Goal: Obtain resource: Obtain resource

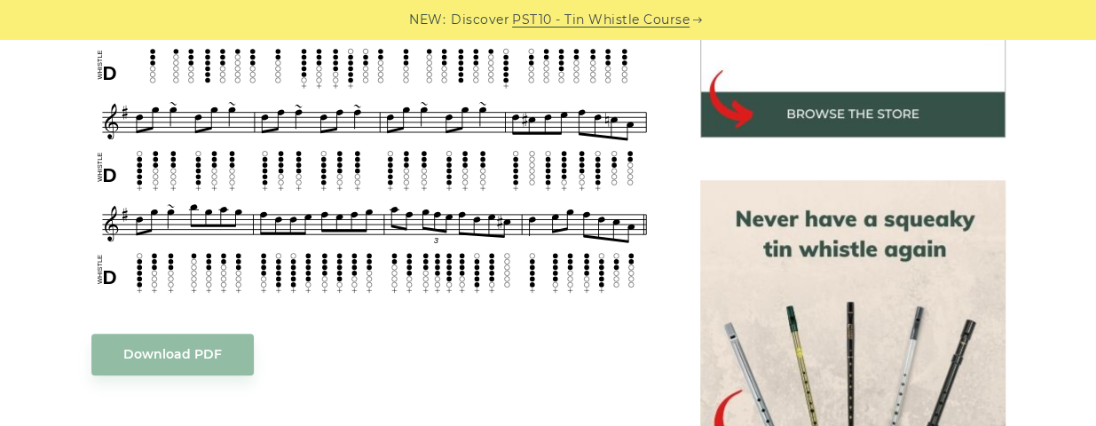
scroll to position [683, 0]
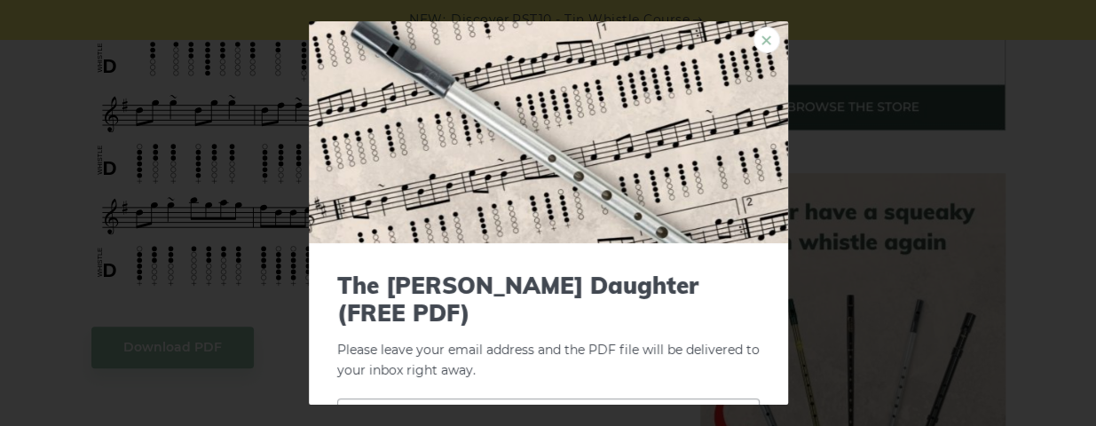
click at [754, 35] on link "×" at bounding box center [766, 40] width 27 height 27
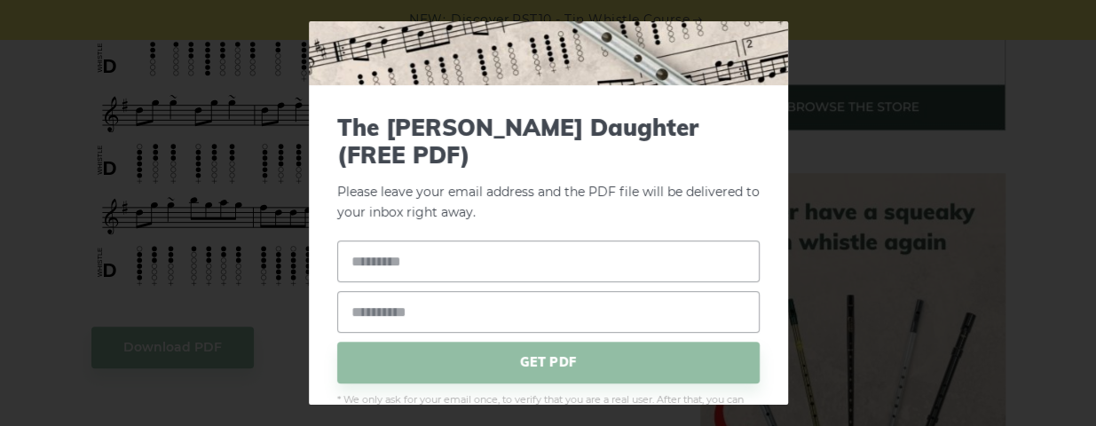
scroll to position [177, 0]
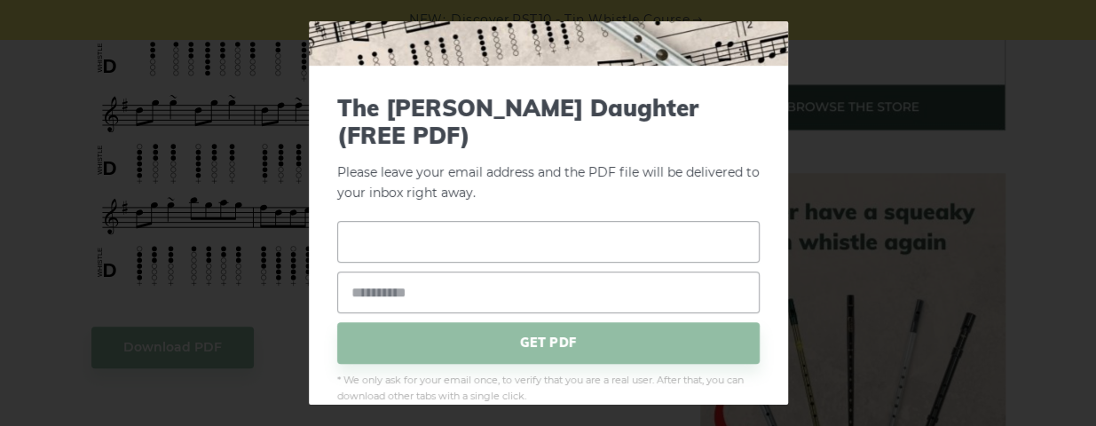
click at [500, 221] on input "text" at bounding box center [548, 242] width 422 height 42
type input "**********"
click at [485, 271] on input "email" at bounding box center [548, 292] width 422 height 42
type input "**********"
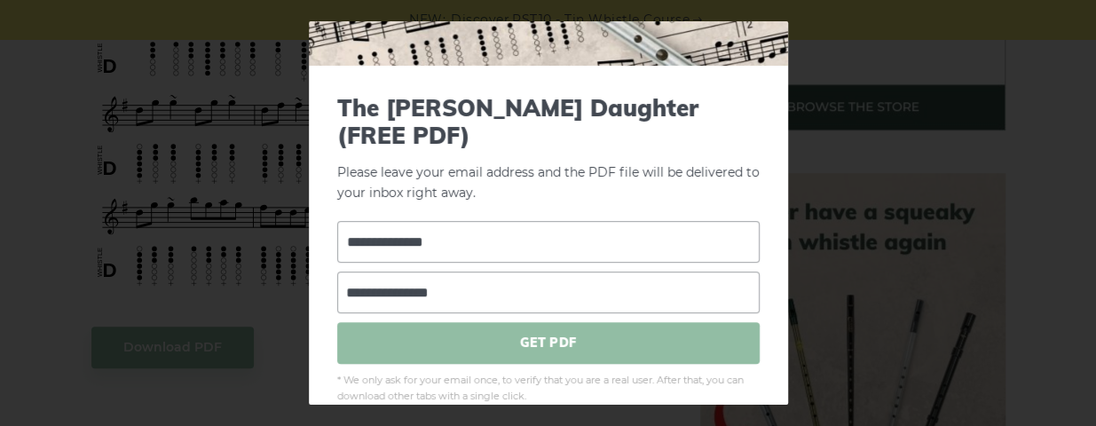
click at [492, 322] on span "GET PDF" at bounding box center [548, 343] width 422 height 42
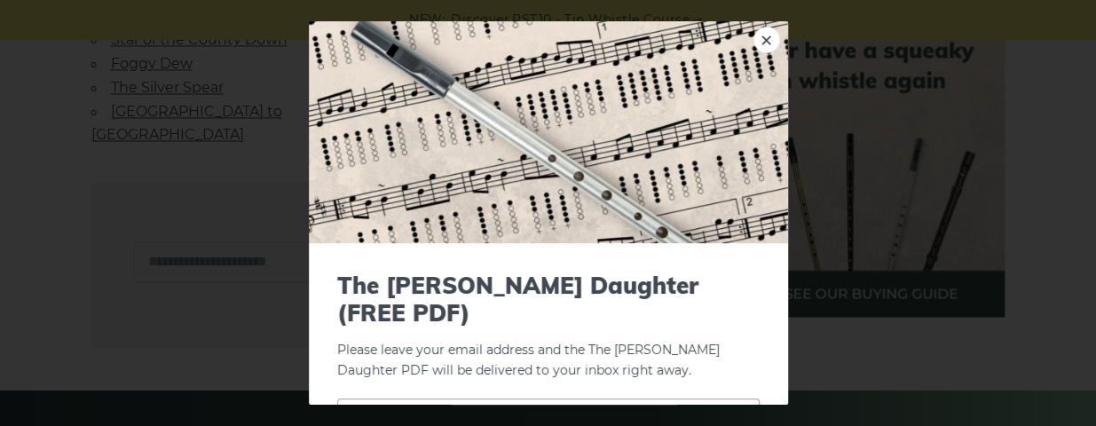
scroll to position [1308, 0]
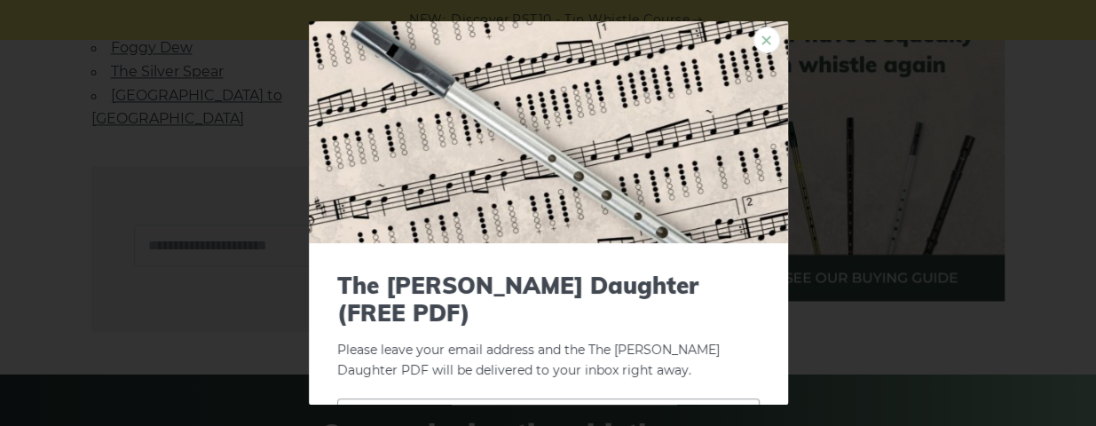
click at [753, 43] on link "×" at bounding box center [766, 40] width 27 height 27
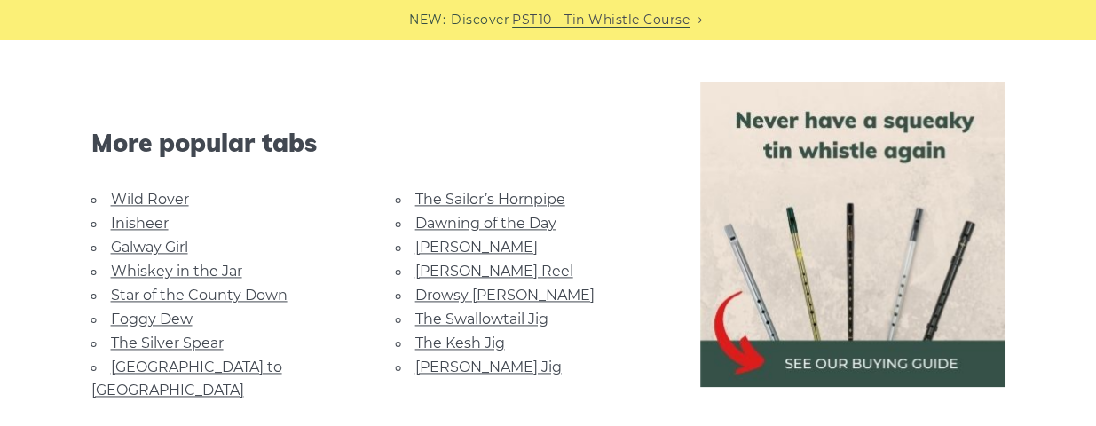
scroll to position [1028, 0]
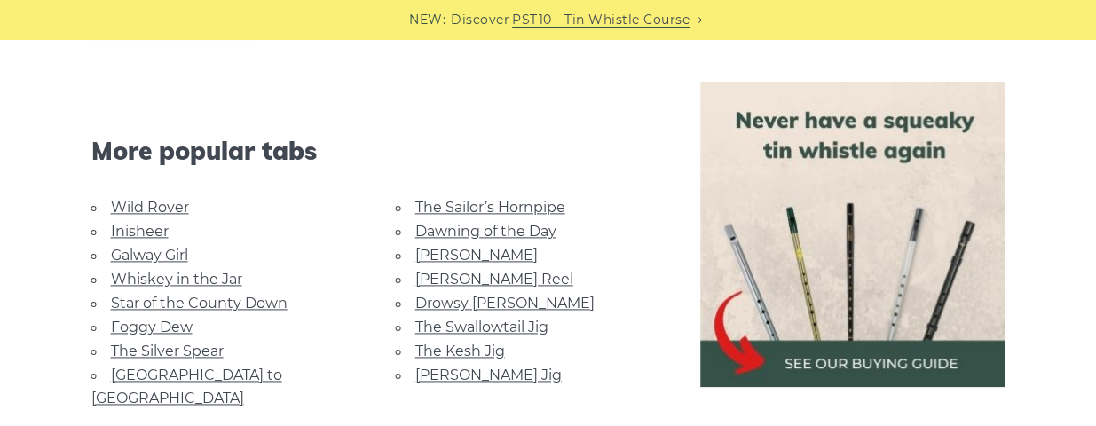
click at [515, 212] on link "The Sailor’s Hornpipe" at bounding box center [490, 207] width 150 height 17
click at [515, 210] on link "The Sailor’s Hornpipe" at bounding box center [490, 207] width 150 height 17
click at [528, 201] on link "The Sailor’s Hornpipe" at bounding box center [490, 207] width 150 height 17
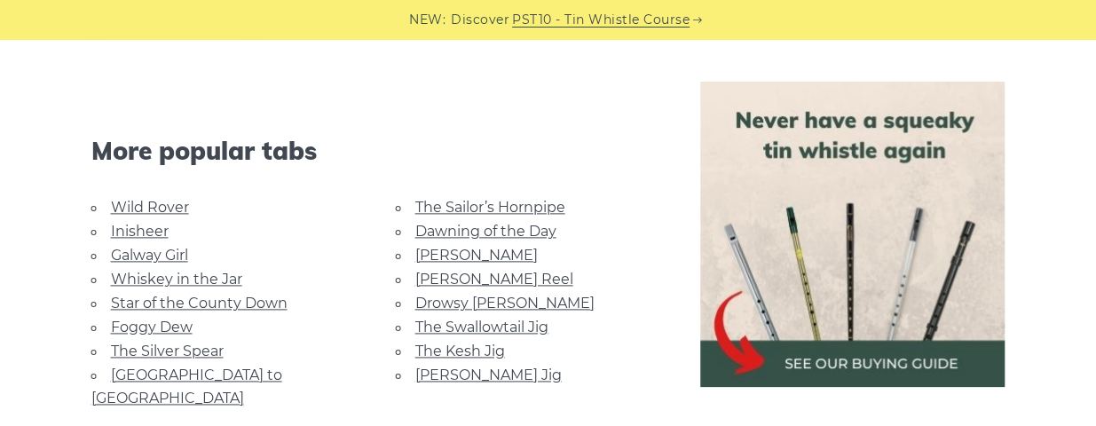
click at [528, 201] on link "The Sailor’s Hornpipe" at bounding box center [490, 207] width 150 height 17
drag, startPoint x: 1086, startPoint y: 188, endPoint x: 1097, endPoint y: 376, distance: 188.4
click at [1095, 376] on html "NEW: Discover PST10 - Tin Whistle Course Lessons Fingering Charts Tabs & Notes …" at bounding box center [548, 308] width 1096 height 2673
